Goal: Task Accomplishment & Management: Manage account settings

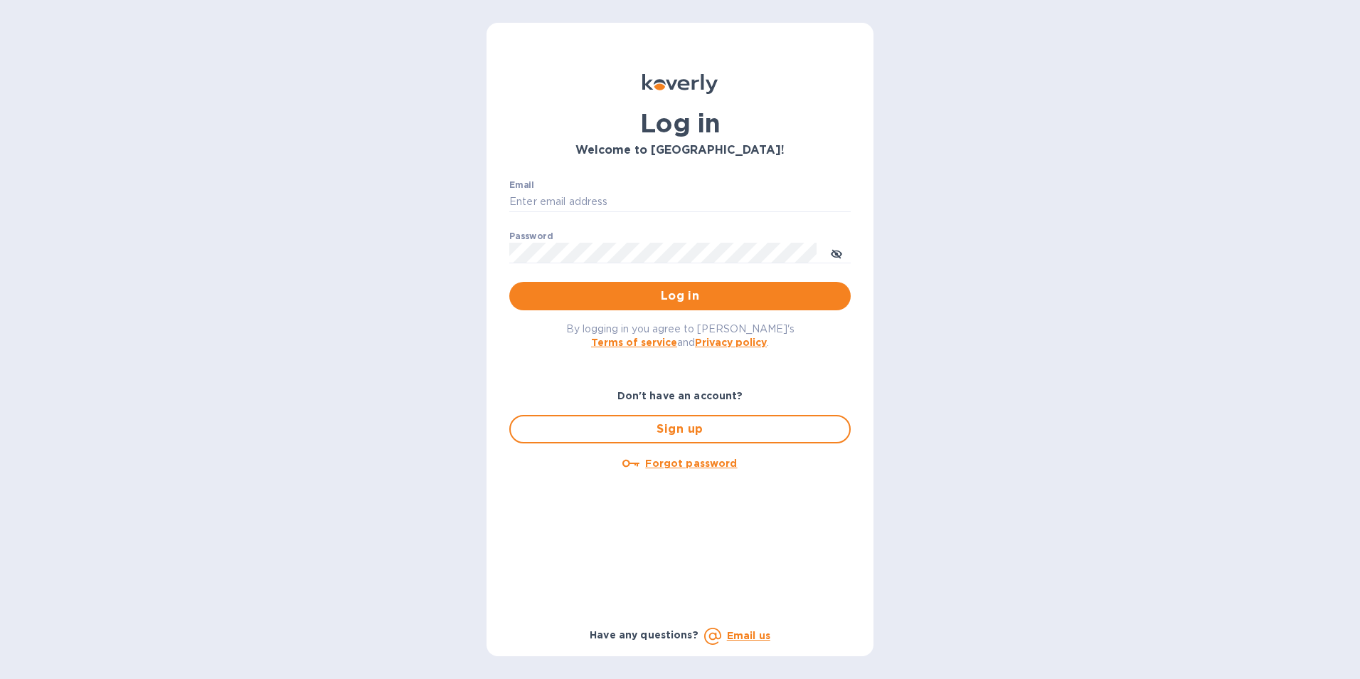
type input "[PERSON_NAME][EMAIL_ADDRESS][DOMAIN_NAME]"
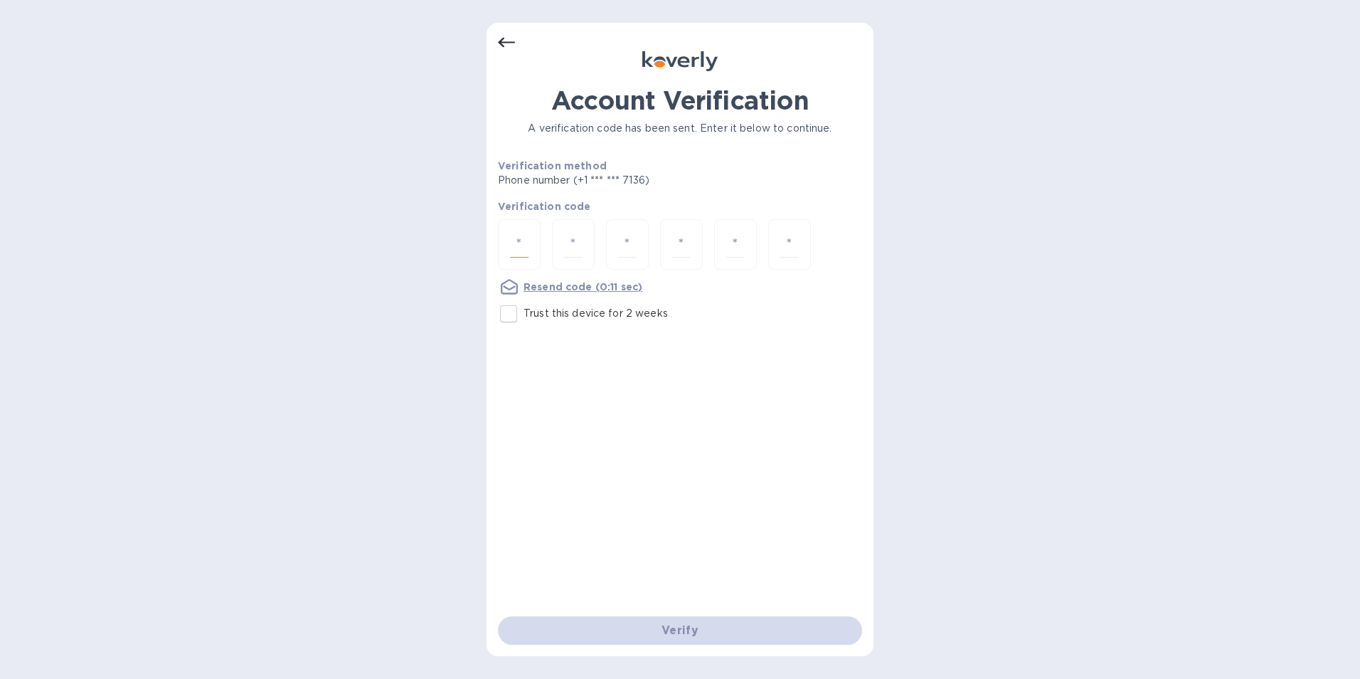
click at [524, 240] on input "number" at bounding box center [519, 244] width 18 height 26
type input "3"
type input "9"
type input "7"
type input "9"
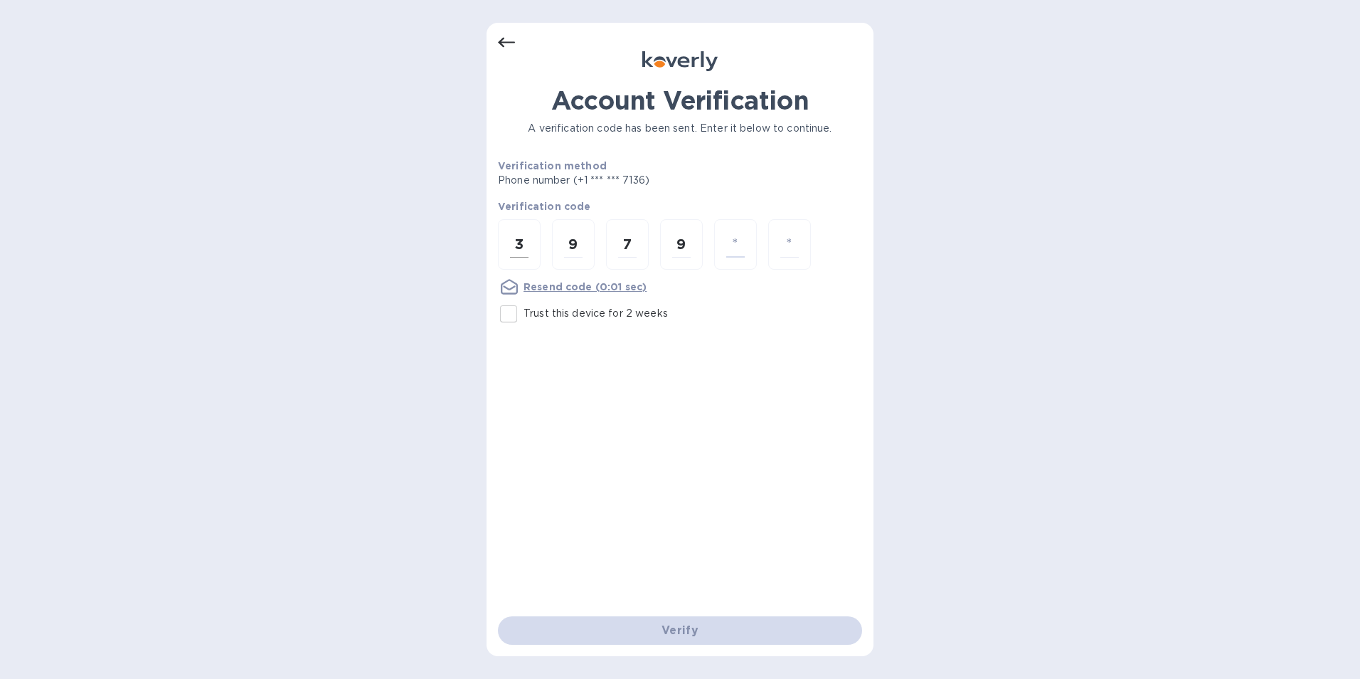
type input "5"
type input "6"
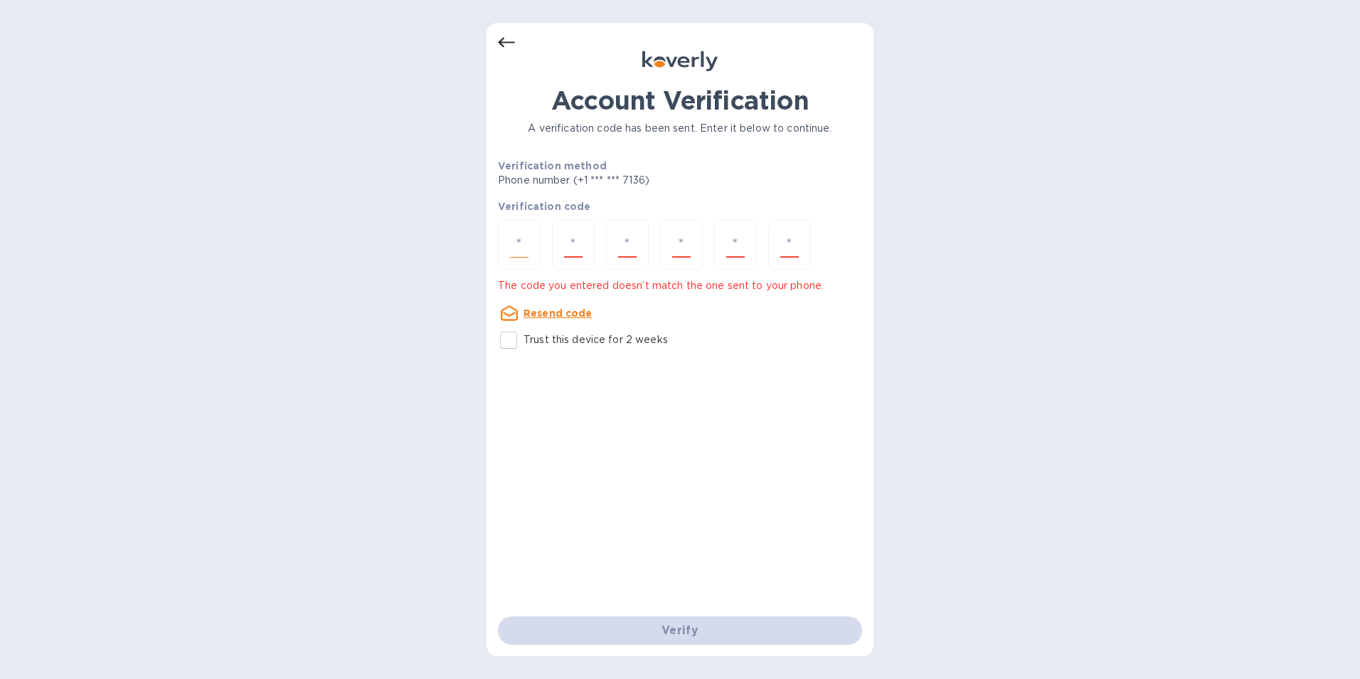
click at [524, 240] on input "number" at bounding box center [519, 244] width 18 height 26
type input "3"
type input "6"
type input "7"
type input "9"
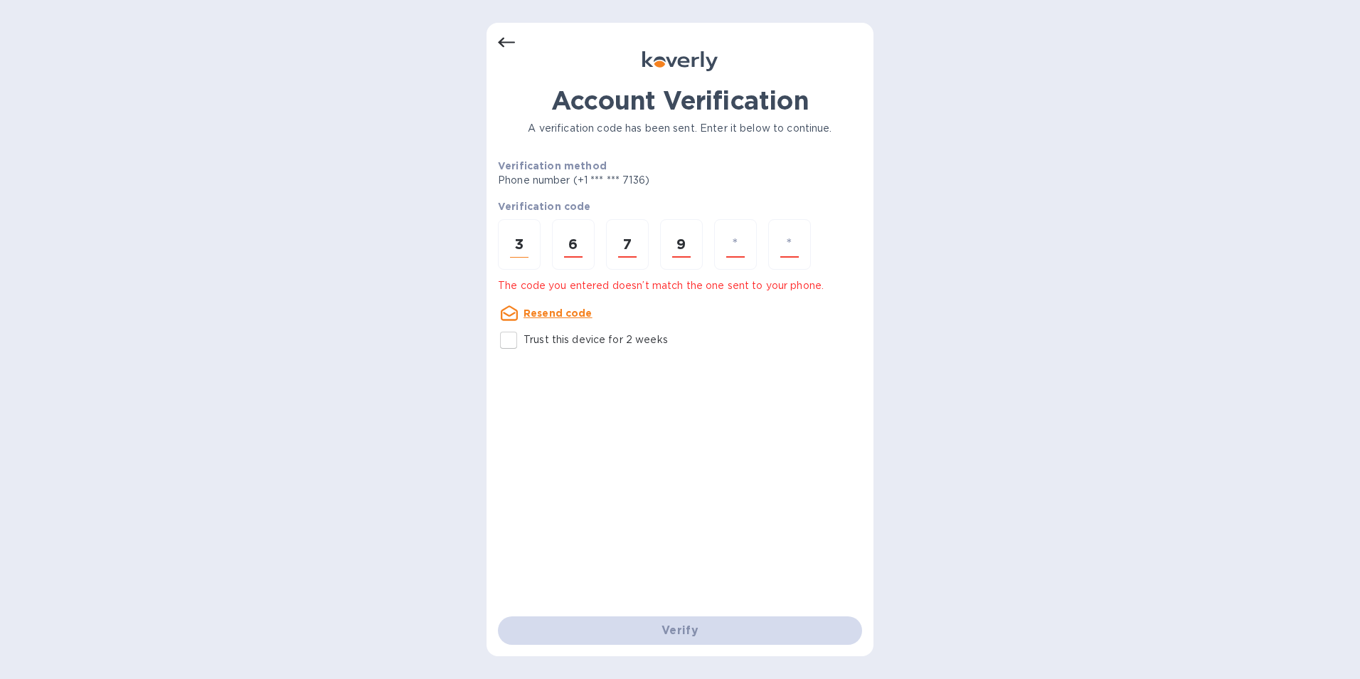
type input "5"
type input "6"
